Goal: Transaction & Acquisition: Purchase product/service

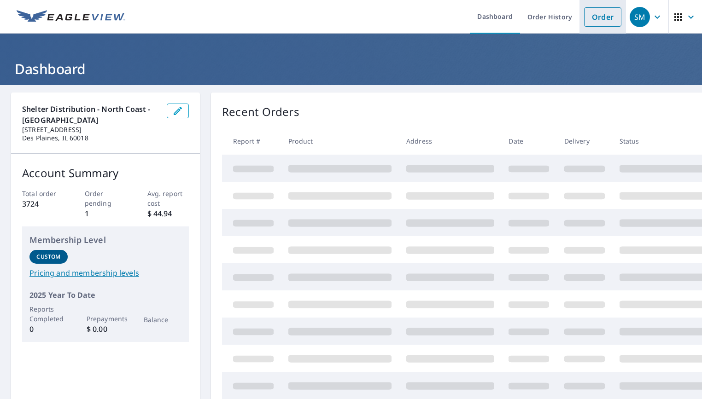
click at [595, 17] on link "Order" at bounding box center [602, 16] width 37 height 19
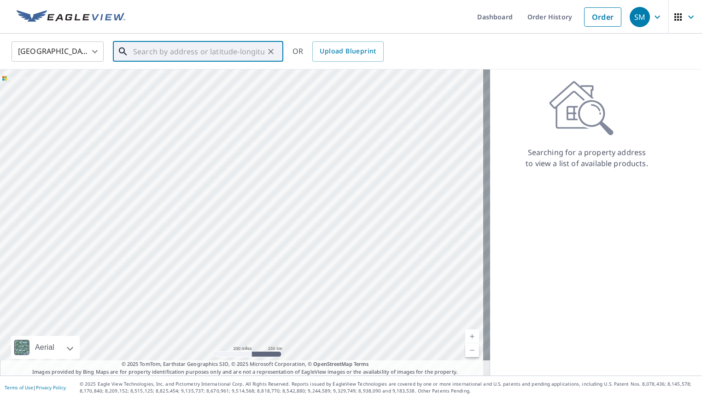
click at [153, 42] on input "text" at bounding box center [198, 52] width 131 height 26
paste input "[STREET_ADDRESS][PERSON_NAME]"
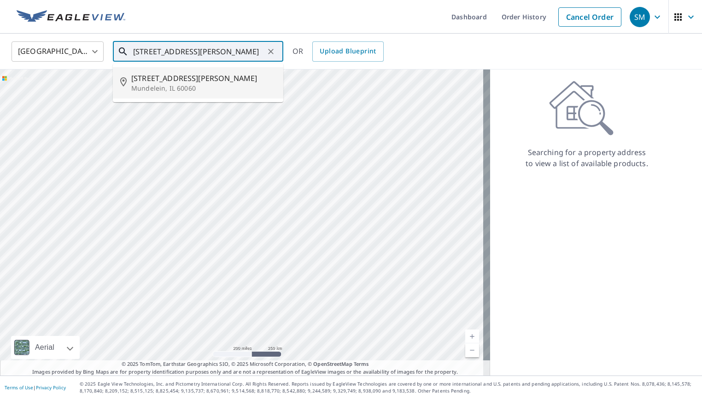
click at [229, 82] on span "[STREET_ADDRESS][PERSON_NAME]" at bounding box center [203, 78] width 145 height 11
type input "[STREET_ADDRESS][PERSON_NAME]"
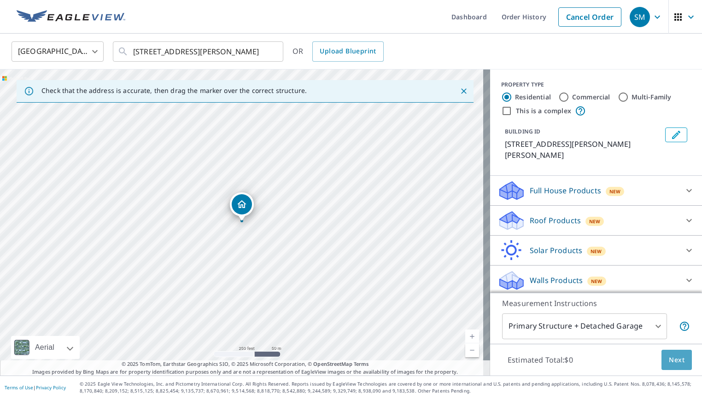
click at [672, 361] on span "Next" at bounding box center [677, 361] width 16 height 12
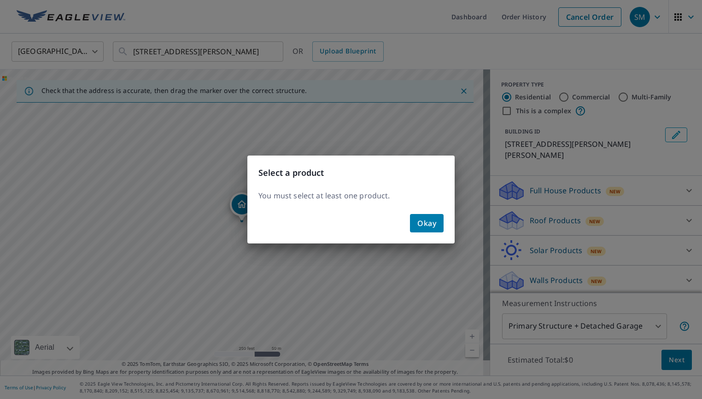
click at [418, 222] on span "Okay" at bounding box center [426, 223] width 19 height 13
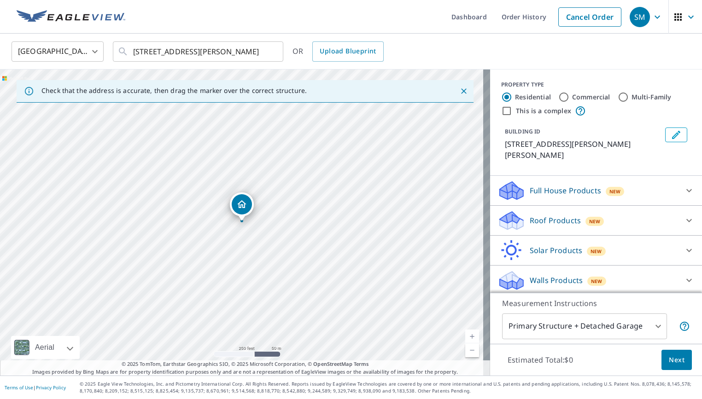
click at [545, 220] on p "Roof Products" at bounding box center [555, 220] width 51 height 11
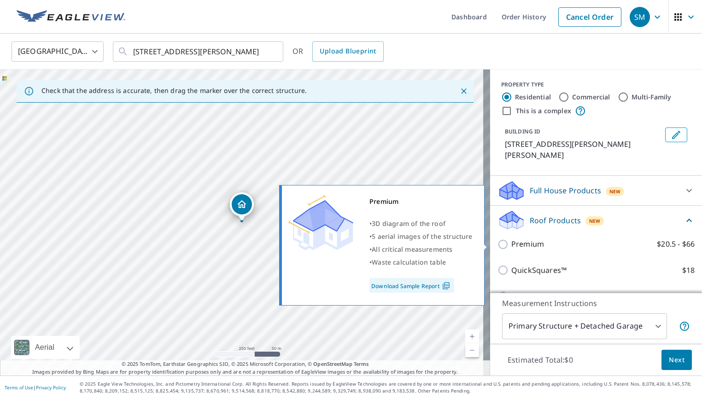
click at [529, 246] on p "Premium" at bounding box center [527, 245] width 33 height 12
click at [511, 246] on input "Premium $20.5 - $66" at bounding box center [505, 244] width 14 height 11
checkbox input "true"
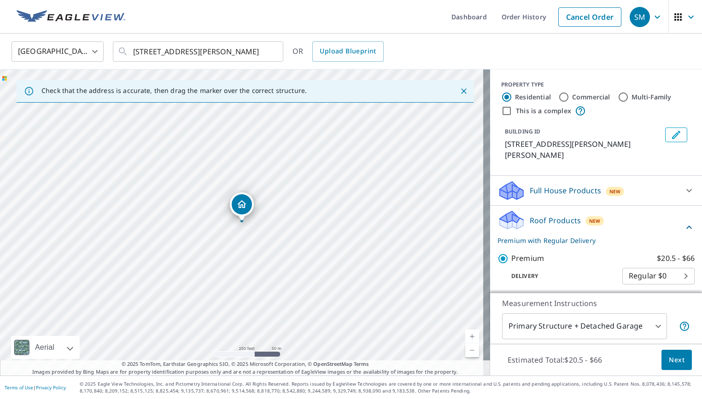
click at [677, 362] on span "Next" at bounding box center [677, 361] width 16 height 12
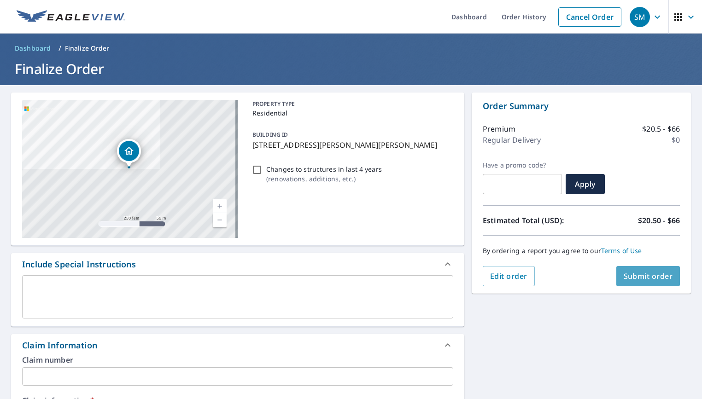
click at [636, 274] on span "Submit order" at bounding box center [648, 276] width 49 height 10
checkbox input "true"
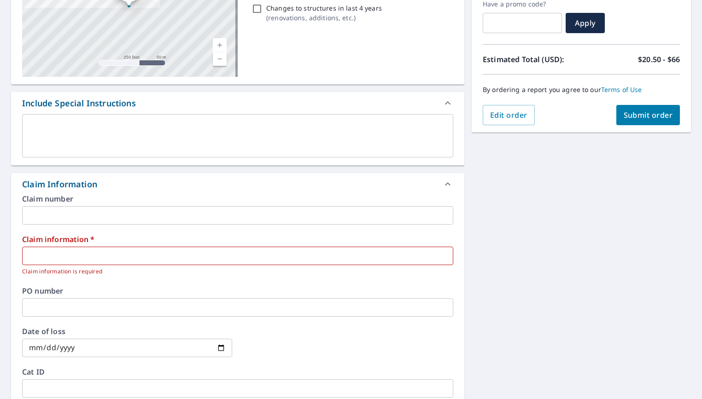
scroll to position [169, 0]
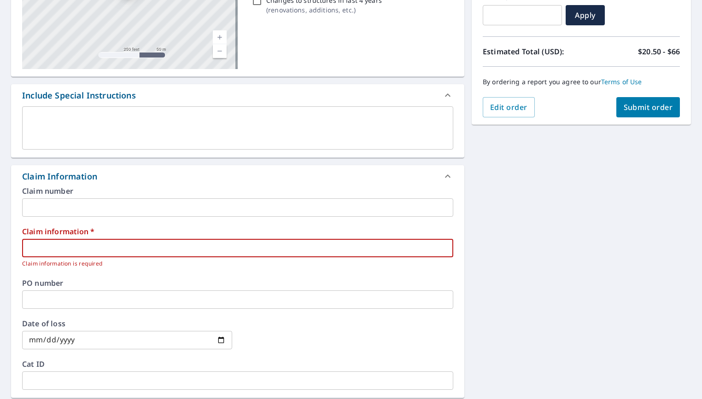
click at [61, 247] on input "text" at bounding box center [237, 248] width 431 height 18
type input "RVD"
click at [634, 102] on button "Submit order" at bounding box center [649, 107] width 64 height 20
checkbox input "true"
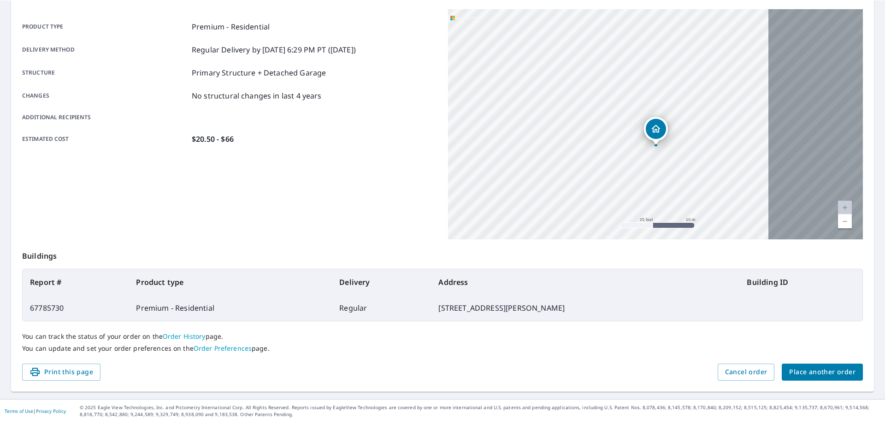
scroll to position [119, 0]
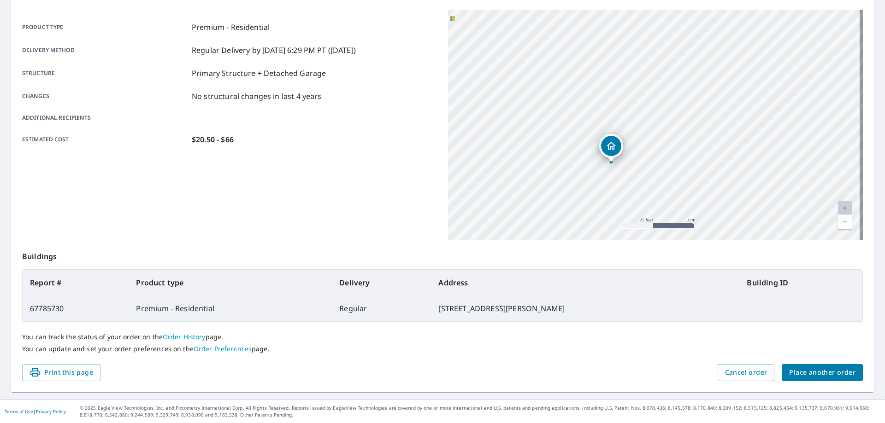
drag, startPoint x: 571, startPoint y: 135, endPoint x: 528, endPoint y: 174, distance: 58.1
click at [528, 174] on div "[STREET_ADDRESS][PERSON_NAME]" at bounding box center [655, 125] width 415 height 230
